Goal: Information Seeking & Learning: Learn about a topic

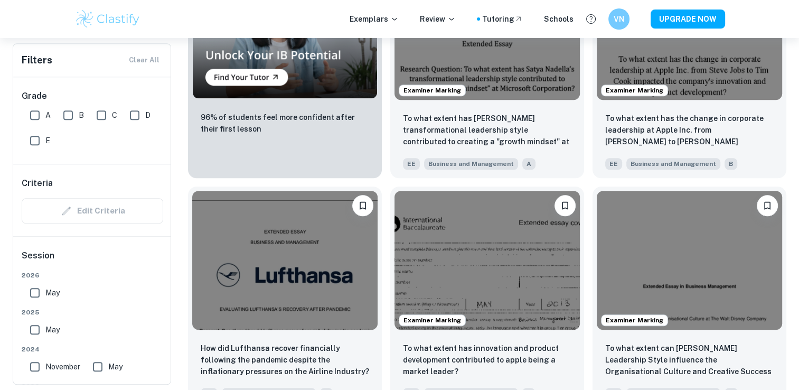
scroll to position [877, 0]
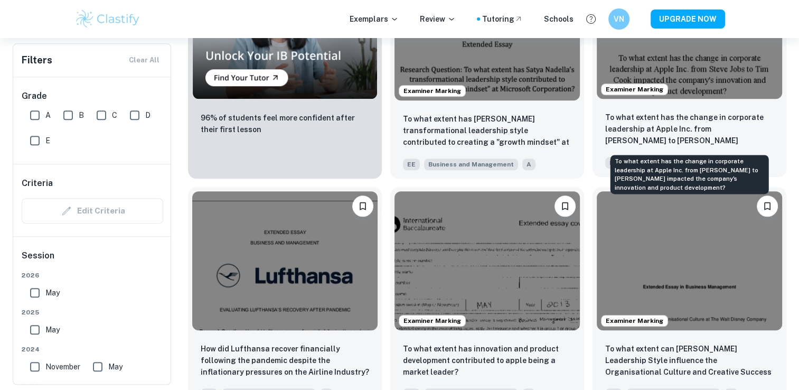
click at [658, 113] on p "To what extent has the change in corporate leadership at Apple Inc. from [PERSO…" at bounding box center [689, 129] width 168 height 36
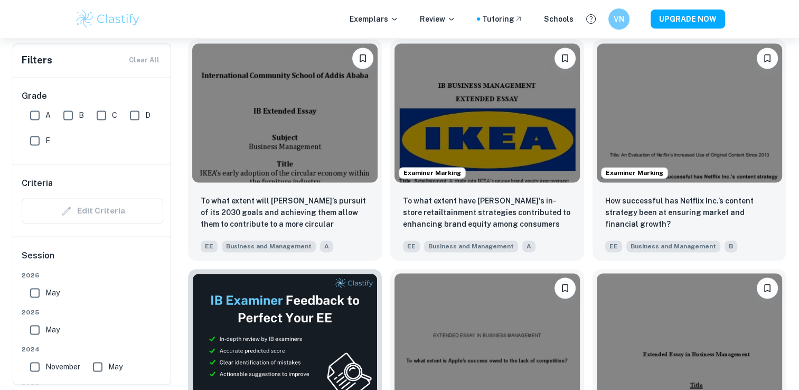
scroll to position [1485, 0]
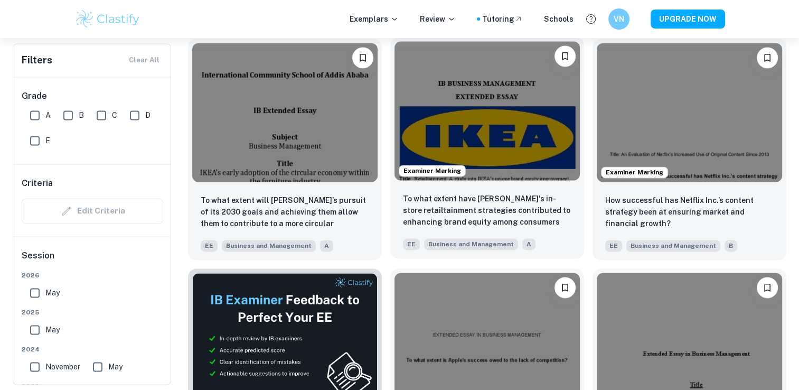
click at [504, 164] on img at bounding box center [487, 110] width 185 height 139
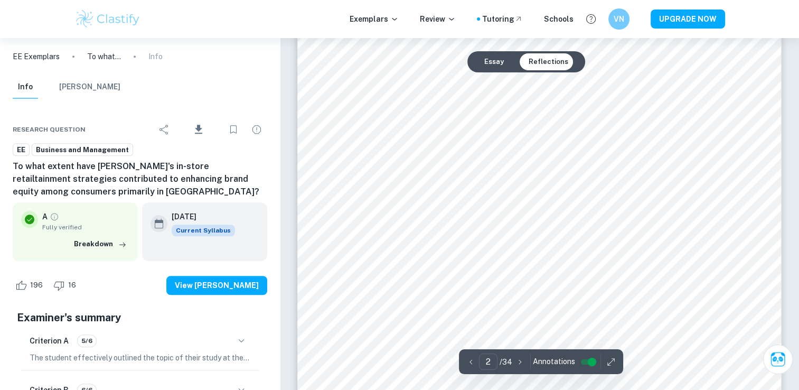
scroll to position [839, 0]
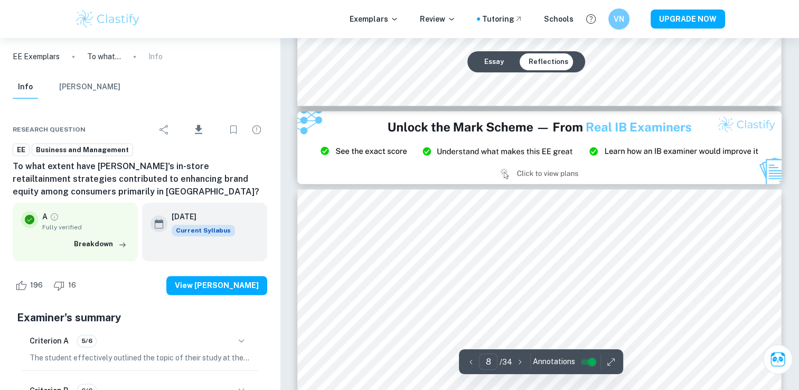
type input "9"
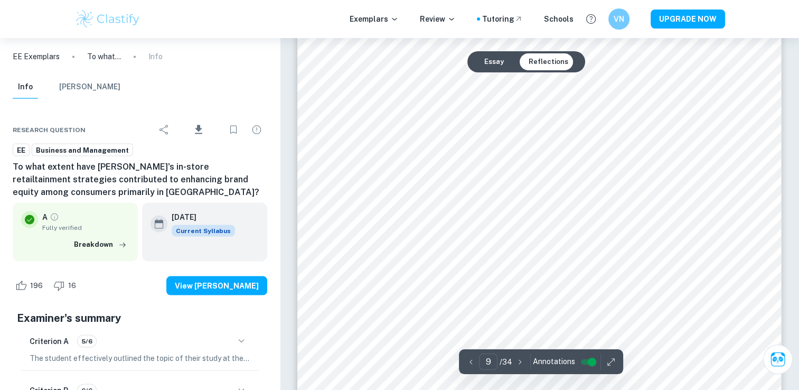
scroll to position [5932, 0]
